Goal: Information Seeking & Learning: Learn about a topic

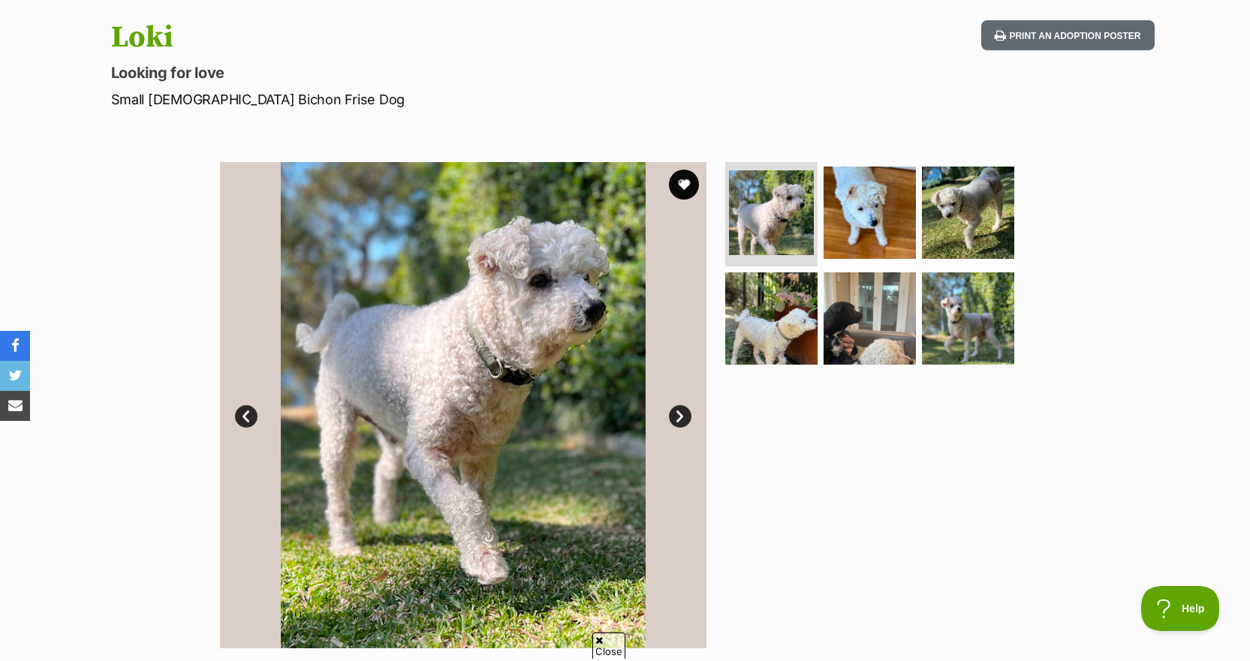
click at [676, 420] on link "Next" at bounding box center [680, 416] width 23 height 23
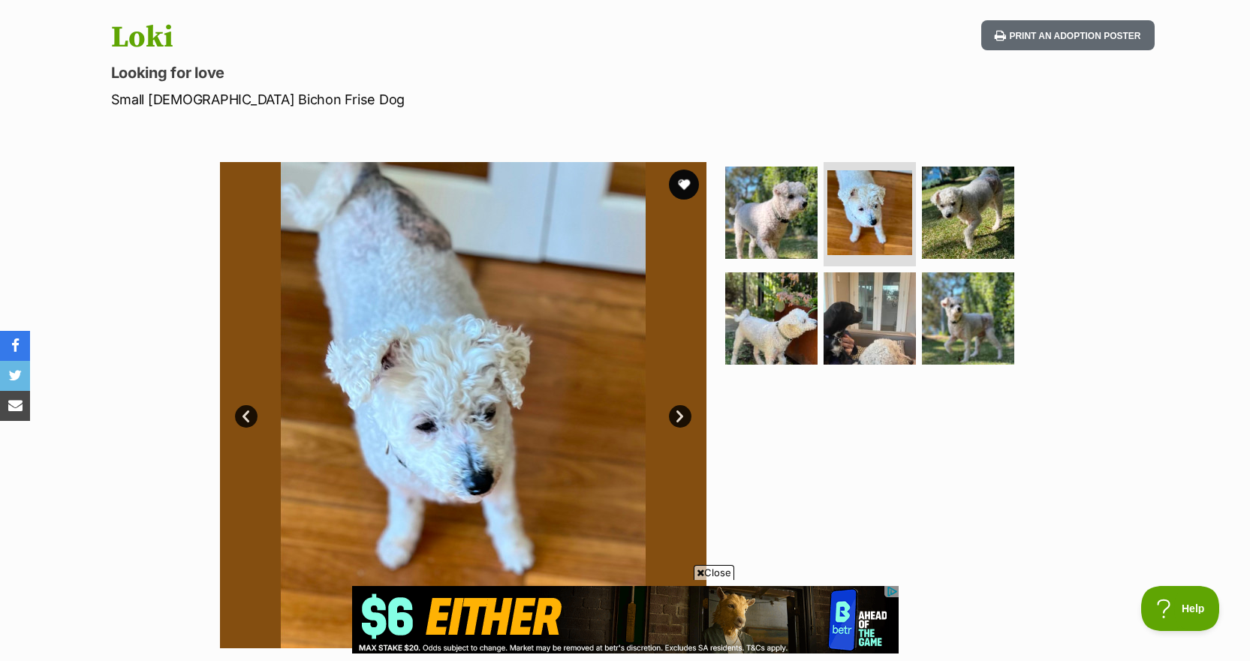
click at [947, 422] on div at bounding box center [876, 405] width 308 height 486
